Goal: Find contact information: Find contact information

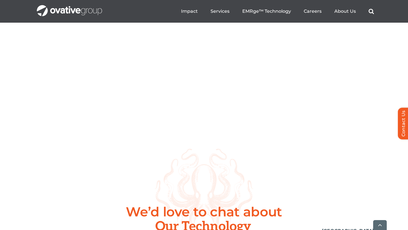
scroll to position [2119, 0]
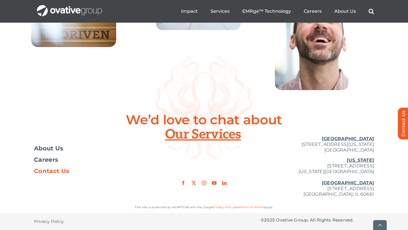
click at [39, 171] on span "Contact Us" at bounding box center [51, 171] width 35 height 6
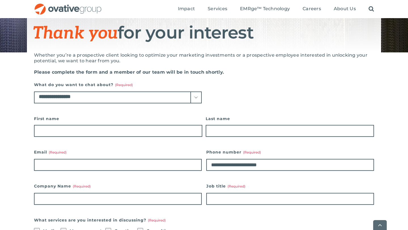
scroll to position [80, 0]
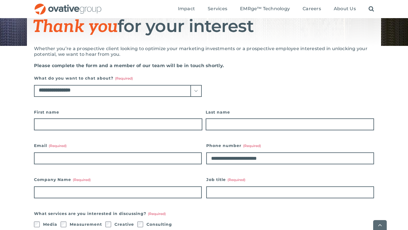
click at [200, 89] on select "**********" at bounding box center [118, 91] width 168 height 12
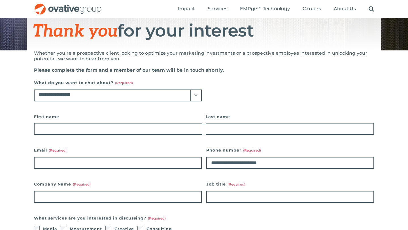
scroll to position [0, 0]
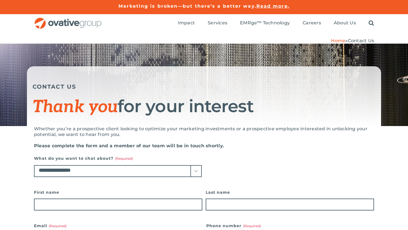
click at [65, 23] on img "OG_Full_horizontal_RGB" at bounding box center [68, 24] width 68 height 12
